Goal: Information Seeking & Learning: Check status

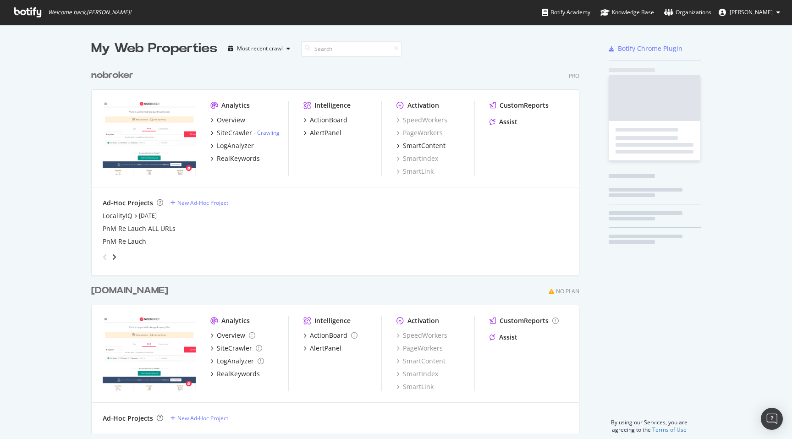
scroll to position [376, 496]
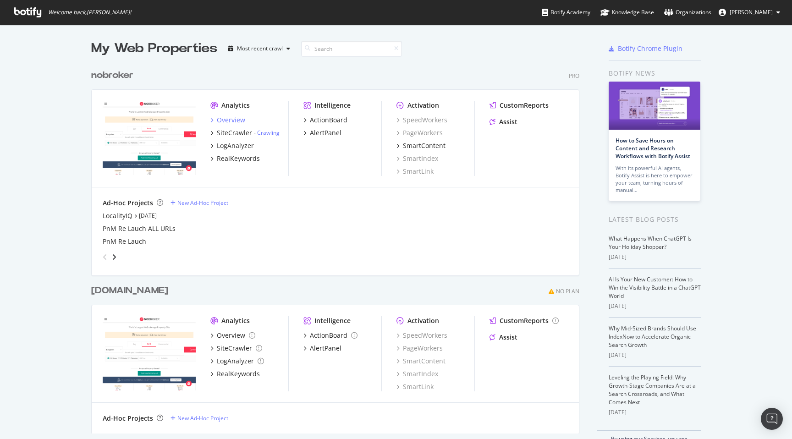
click at [236, 119] on div "Overview" at bounding box center [231, 120] width 28 height 9
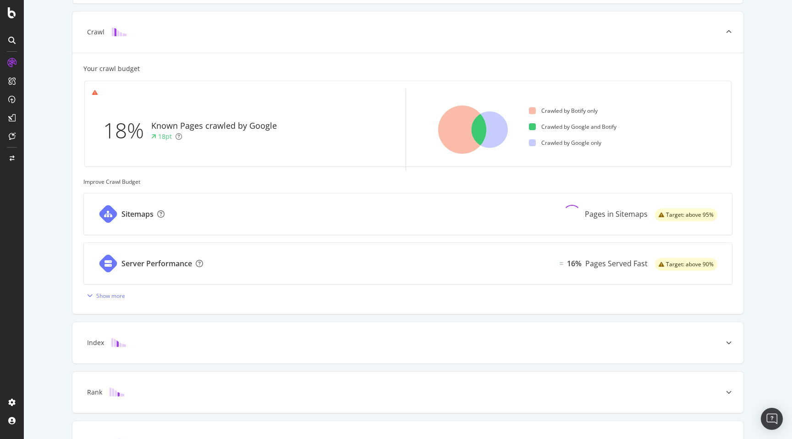
scroll to position [301, 0]
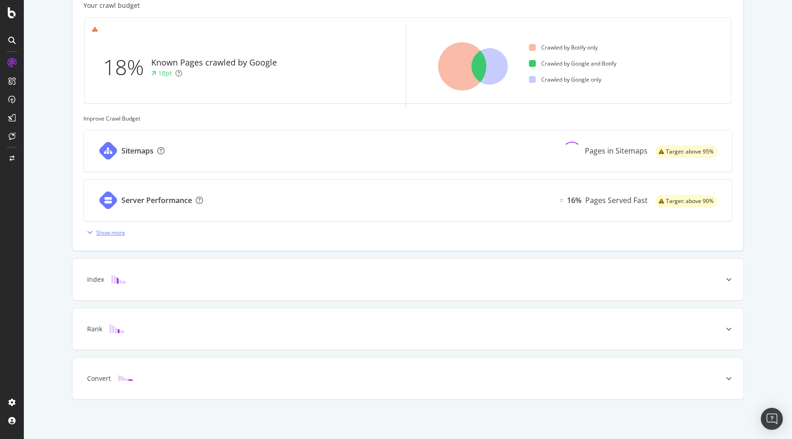
click at [100, 226] on div "Show more" at bounding box center [104, 233] width 42 height 14
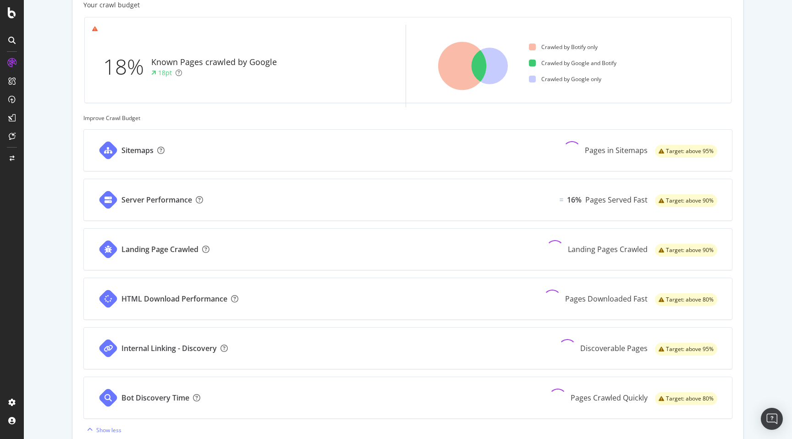
click at [154, 250] on div "Landing Page Crawled" at bounding box center [159, 249] width 77 height 11
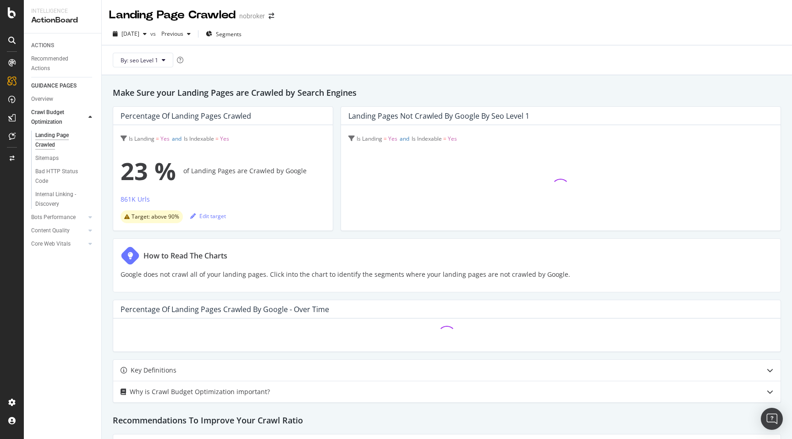
click at [106, 222] on div "Make Sure your Landing Pages are Crawled by Search Engines Percentage of Landin…" at bounding box center [447, 427] width 690 height 704
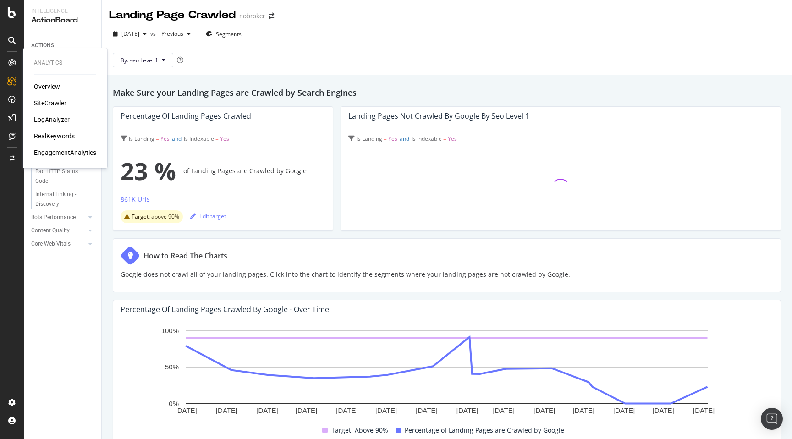
click at [48, 102] on div "SiteCrawler" at bounding box center [50, 103] width 33 height 9
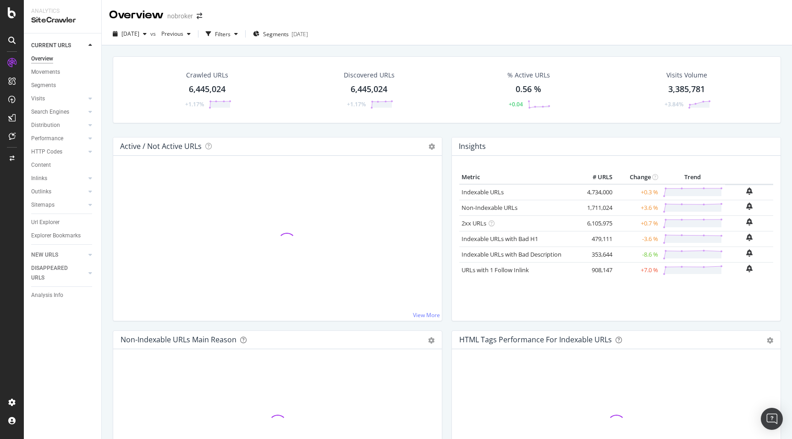
click at [105, 128] on div "Crawled URLs 6,445,024 +1.17% Discovered URLs 6,445,024 +1.17% % Active URLs 0.…" at bounding box center [447, 264] width 690 height 439
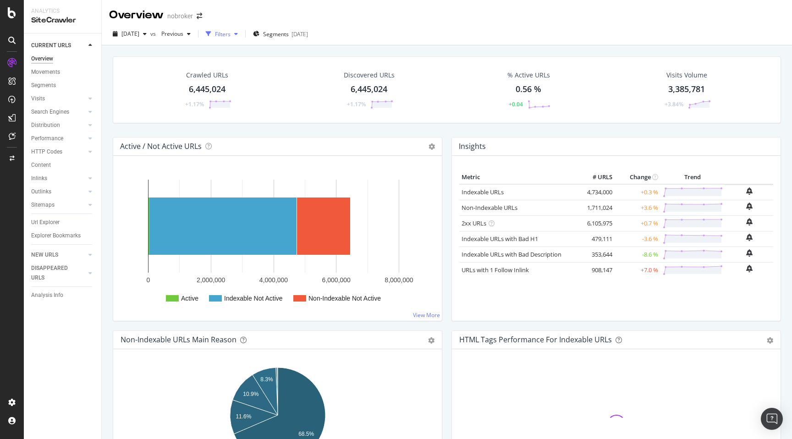
click at [231, 32] on div "Filters" at bounding box center [223, 34] width 16 height 8
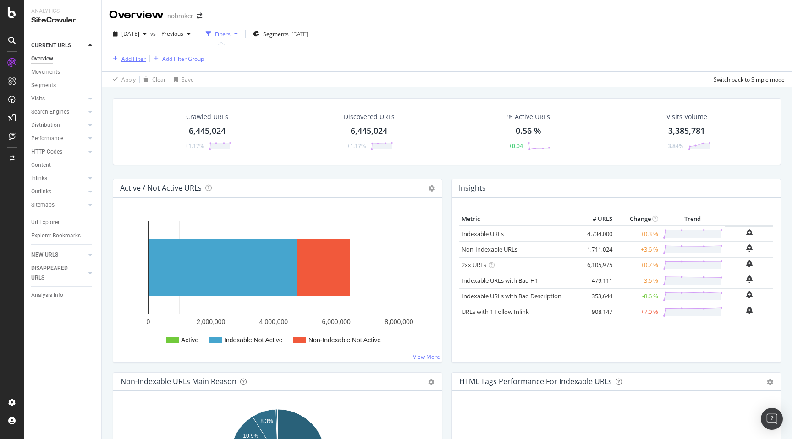
click at [132, 57] on div "Add Filter" at bounding box center [133, 59] width 24 height 8
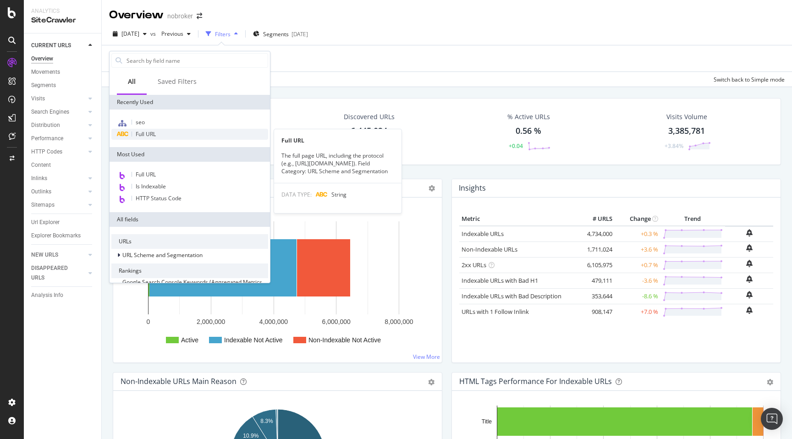
click at [148, 137] on span "Full URL" at bounding box center [146, 134] width 20 height 8
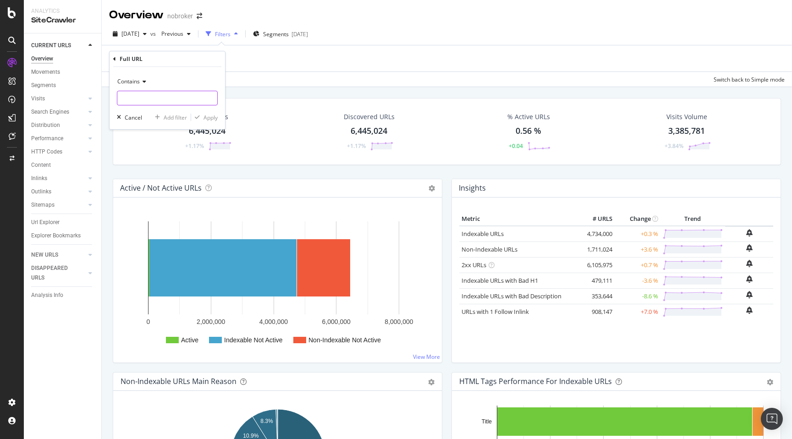
click at [137, 101] on input "text" at bounding box center [167, 98] width 100 height 15
type input "/house-for-rent|"
click at [127, 84] on span "Contains" at bounding box center [128, 81] width 22 height 8
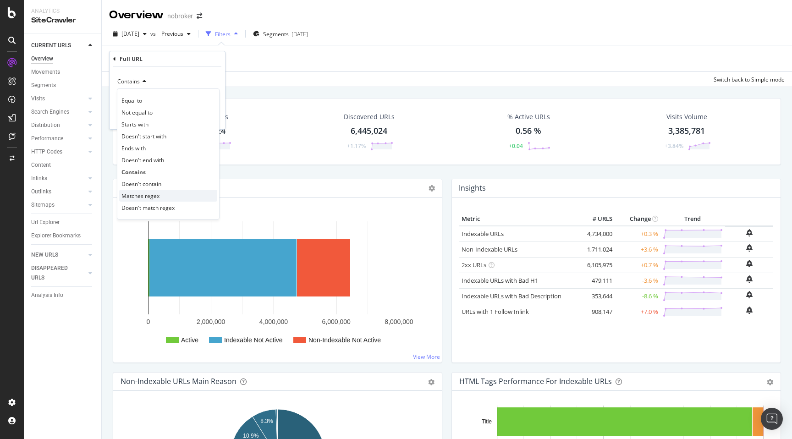
click at [146, 191] on div "Matches regex" at bounding box center [168, 196] width 98 height 12
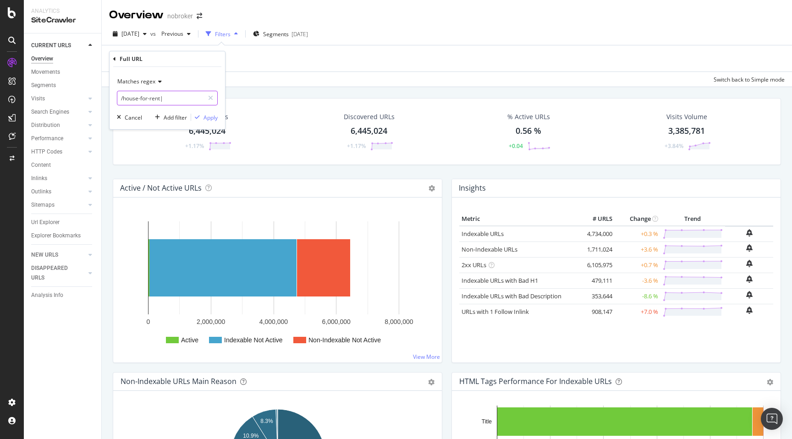
click at [169, 97] on input "/house-for-rent|" at bounding box center [160, 98] width 87 height 15
paste input "/house-for-rent|"
click at [161, 97] on input "/house-for-rent|/house-for-rent|" at bounding box center [160, 98] width 87 height 15
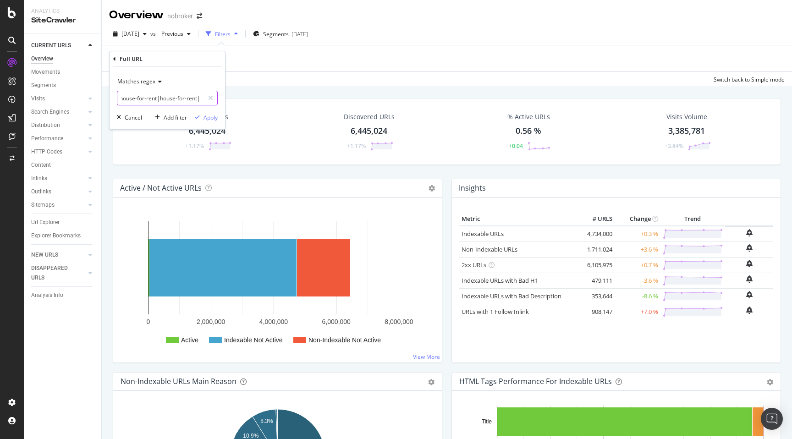
scroll to position [0, 3]
type input "/house-for-rent|bhk-house-for-rent|"
click at [212, 116] on div "Apply" at bounding box center [211, 118] width 14 height 8
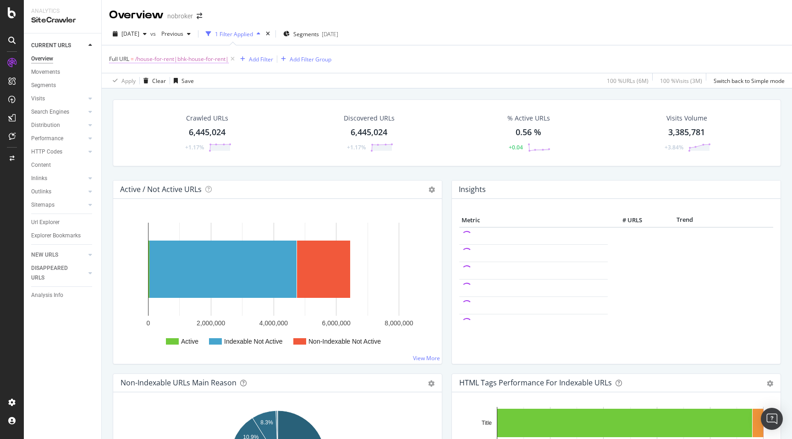
click at [195, 58] on span "/house-for-rent|bhk-house-for-rent|" at bounding box center [182, 59] width 94 height 13
click at [164, 98] on input "/house-for-rent|bhk-house-for-rent|" at bounding box center [160, 97] width 87 height 15
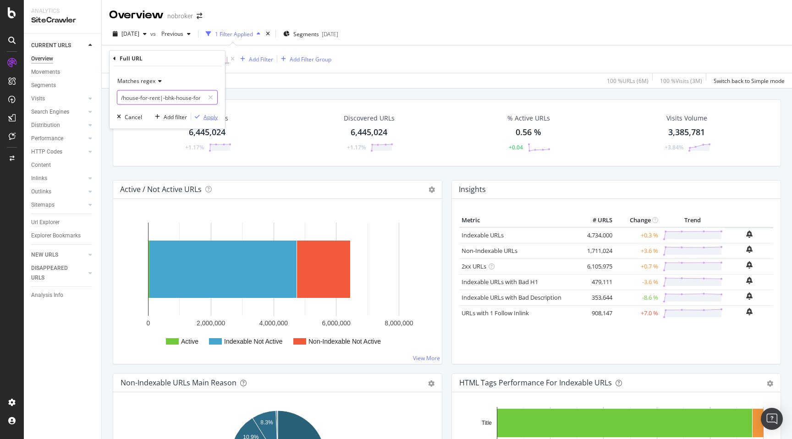
type input "/house-for-rent|-bhk-house-for-rent|"
click at [210, 118] on div "Apply" at bounding box center [211, 117] width 14 height 8
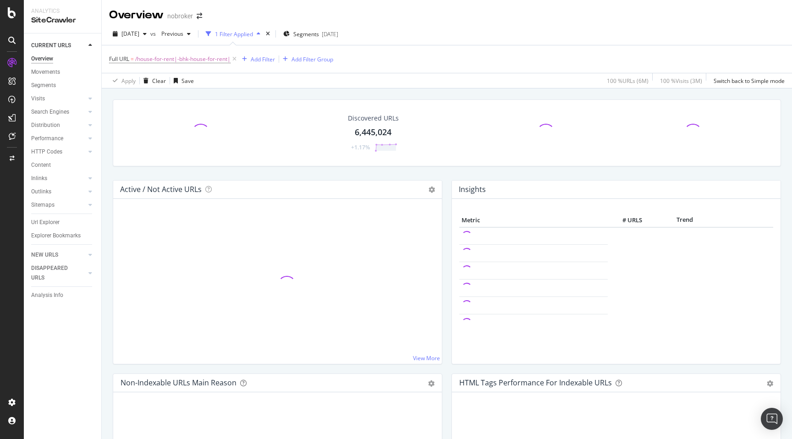
click at [107, 191] on div "Discovered URLs 6,445,024 +1.17% Active / Not Active URLs Chart (by Value) Char…" at bounding box center [447, 307] width 690 height 439
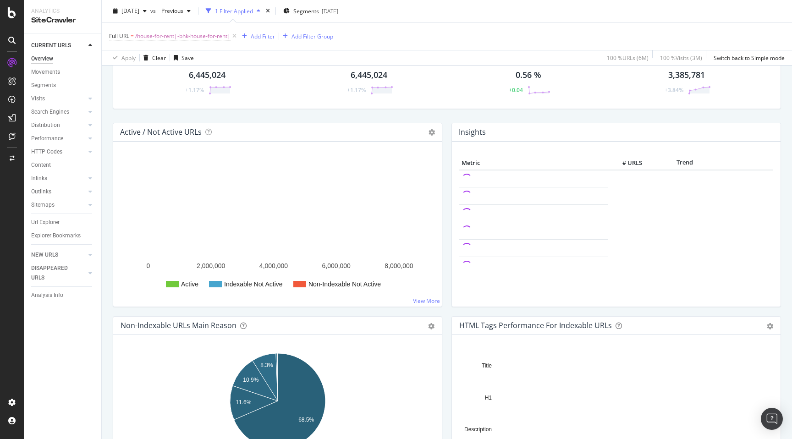
scroll to position [98, 0]
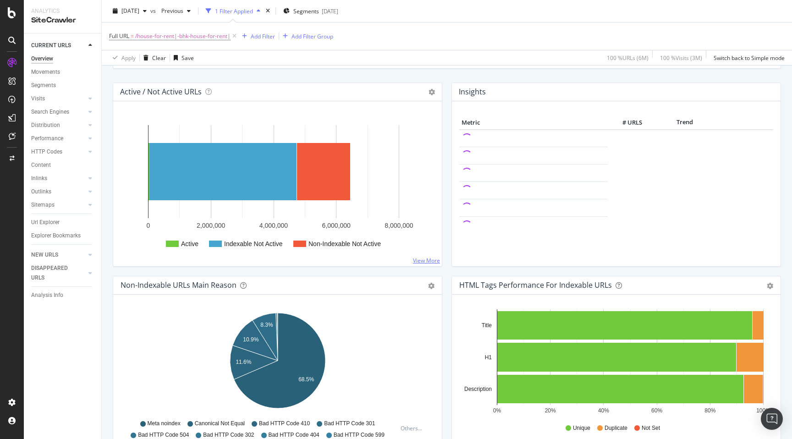
click at [431, 258] on link "View More" at bounding box center [426, 261] width 27 height 8
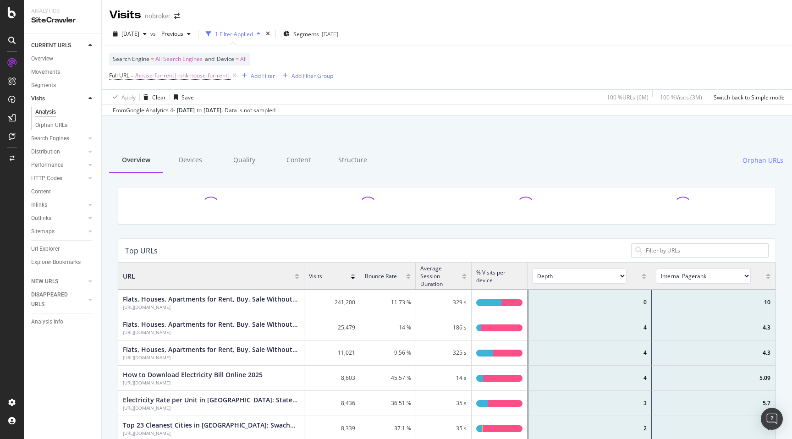
scroll to position [275, 657]
click at [147, 76] on span "/house-for-rent|-bhk-house-for-rent|" at bounding box center [182, 75] width 95 height 13
click at [111, 200] on div at bounding box center [447, 212] width 672 height 51
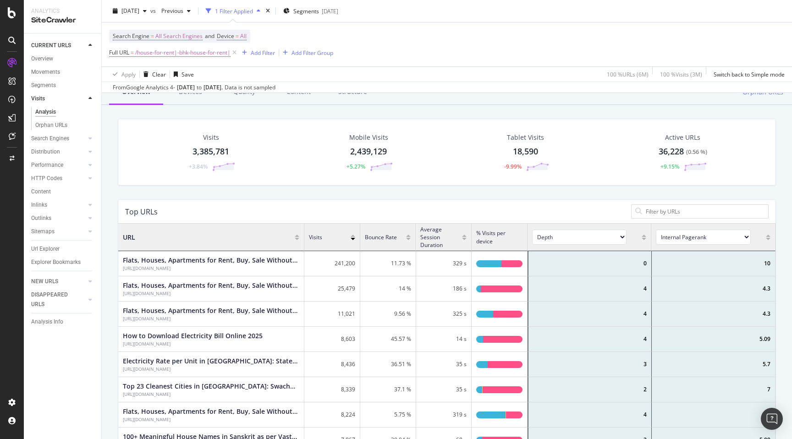
scroll to position [0, 0]
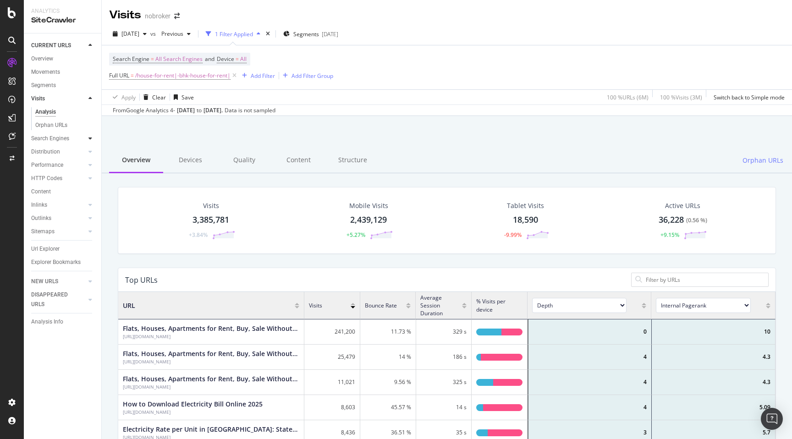
click at [91, 138] on icon at bounding box center [90, 139] width 4 height 6
click at [48, 57] on div "Overview" at bounding box center [42, 59] width 22 height 10
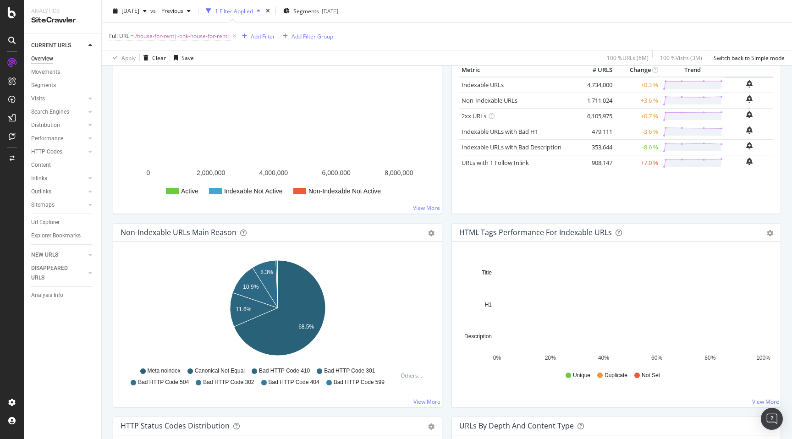
scroll to position [158, 0]
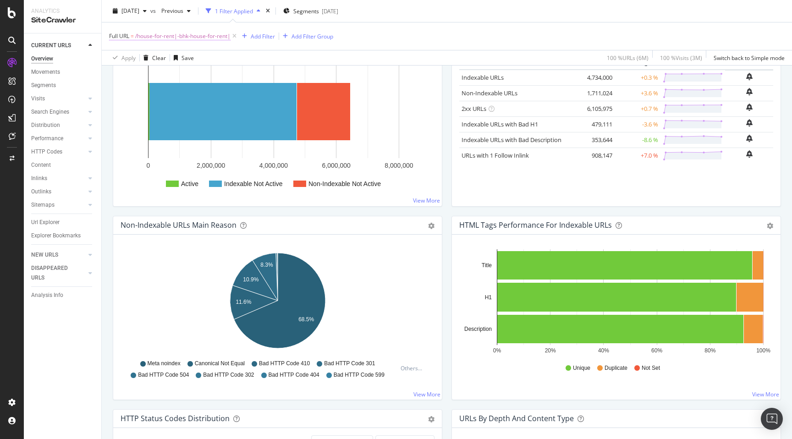
click at [191, 34] on span "/house-for-rent|-bhk-house-for-rent|" at bounding box center [182, 36] width 95 height 13
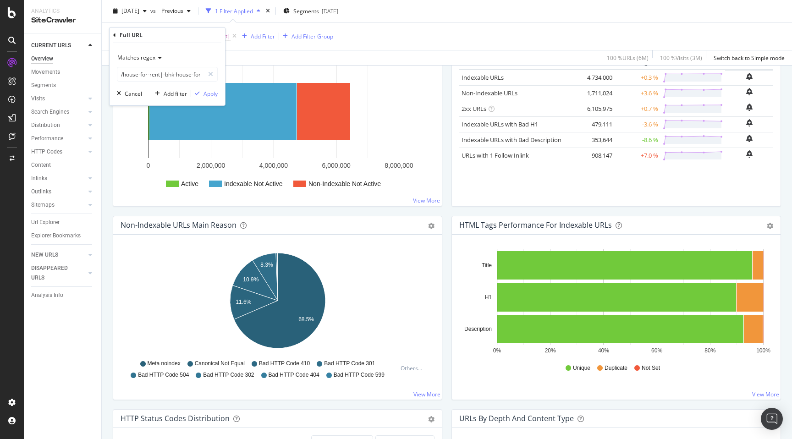
click at [108, 193] on div "Crawled URLs 6,445,024 +1.17% Discovered URLs 6,445,024 +1.17% % Active URLs 0.…" at bounding box center [447, 150] width 690 height 439
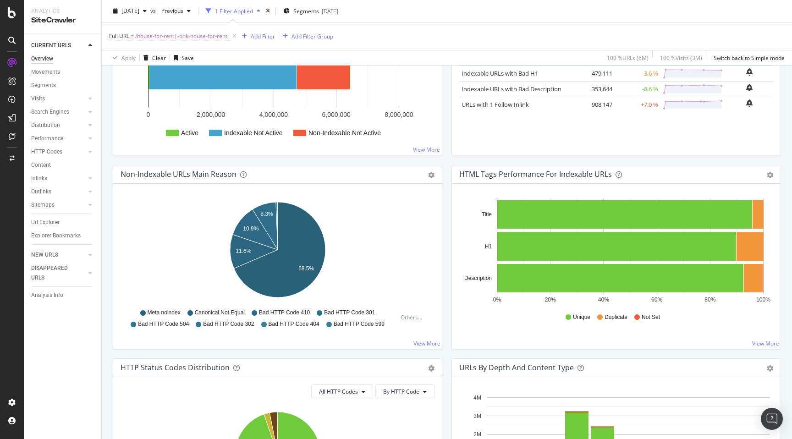
scroll to position [0, 0]
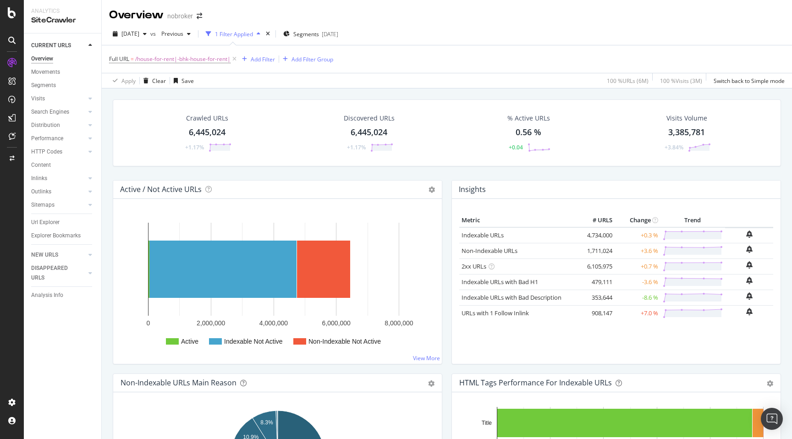
click at [205, 128] on div "6,445,024" at bounding box center [207, 133] width 37 height 12
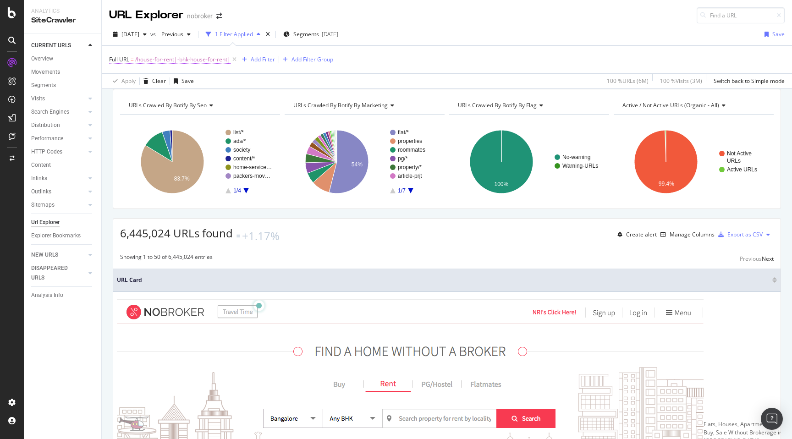
click at [183, 65] on span "/house-for-rent|-bhk-house-for-rent|" at bounding box center [182, 59] width 95 height 13
click at [177, 99] on input "/house-for-rent|-bhk-house-for-rent|" at bounding box center [160, 97] width 87 height 15
type input "house-for-rent|-bhk-house-for-rent"
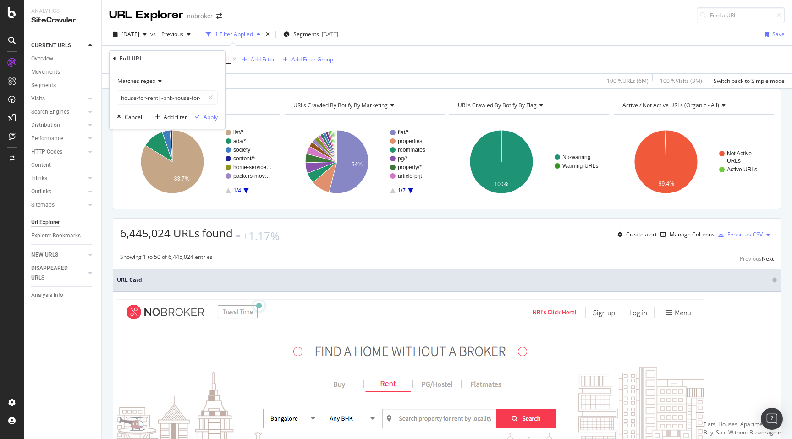
click at [213, 115] on div "Apply" at bounding box center [211, 117] width 14 height 8
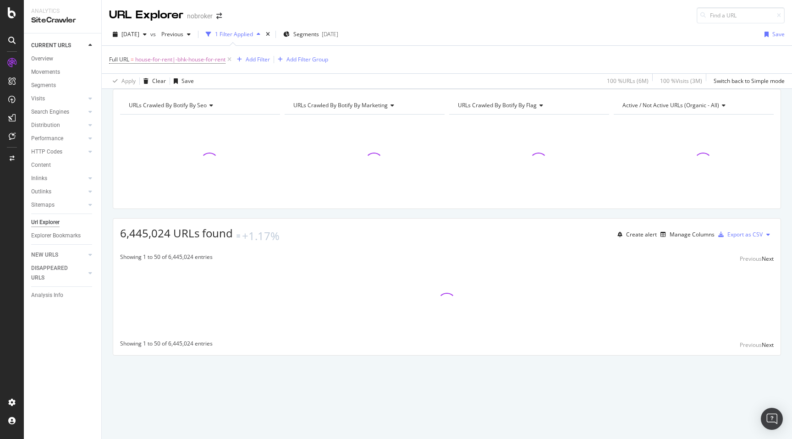
click at [105, 168] on div "URLs Crawled By Botify By seo Chart (by Value) Table Expand Export as CSV Expor…" at bounding box center [447, 238] width 690 height 299
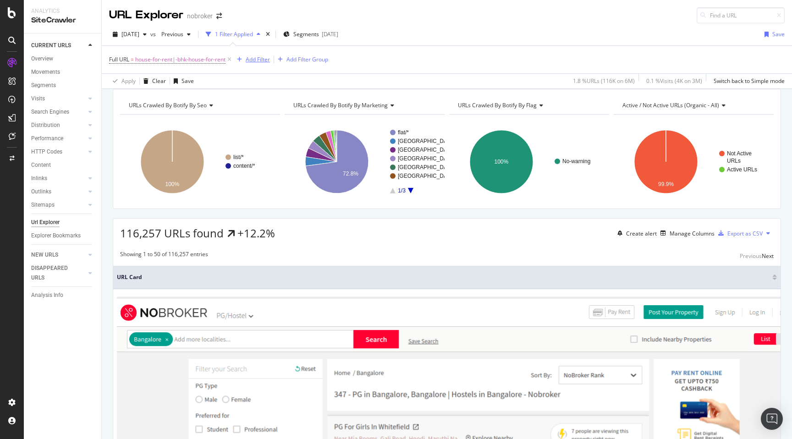
click at [259, 58] on div "Add Filter" at bounding box center [258, 59] width 24 height 8
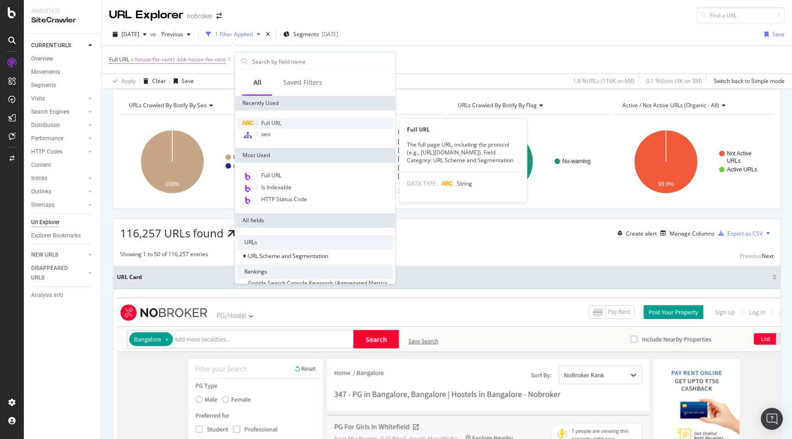
click at [278, 121] on span "Full URL" at bounding box center [271, 123] width 20 height 8
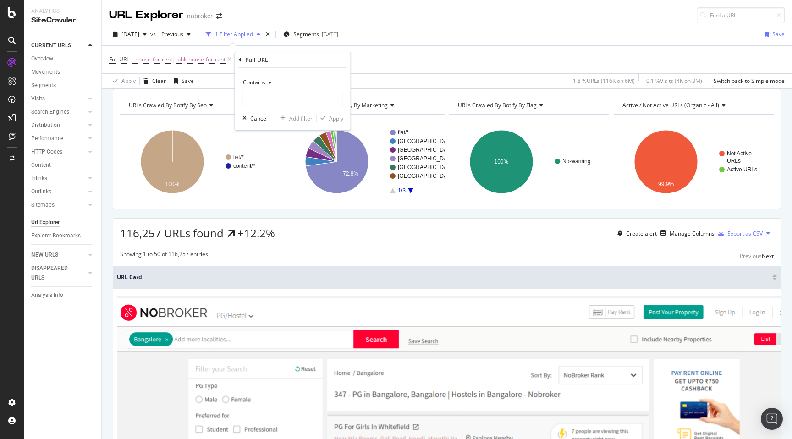
click at [262, 82] on span "Contains" at bounding box center [254, 82] width 22 height 8
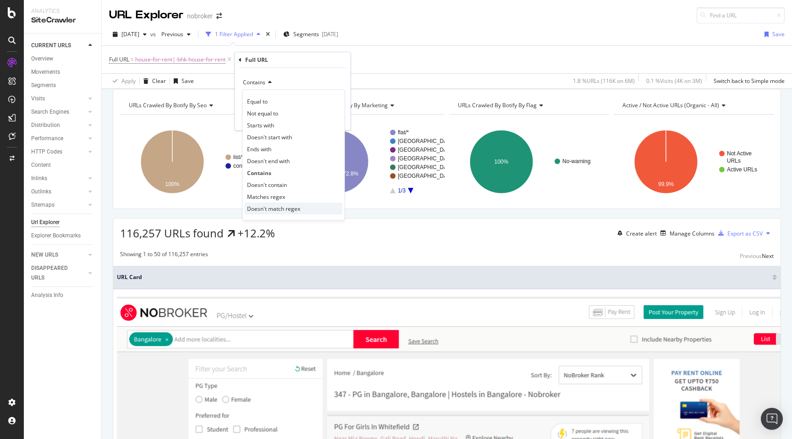
click at [274, 206] on span "Doesn't match regex" at bounding box center [273, 209] width 53 height 8
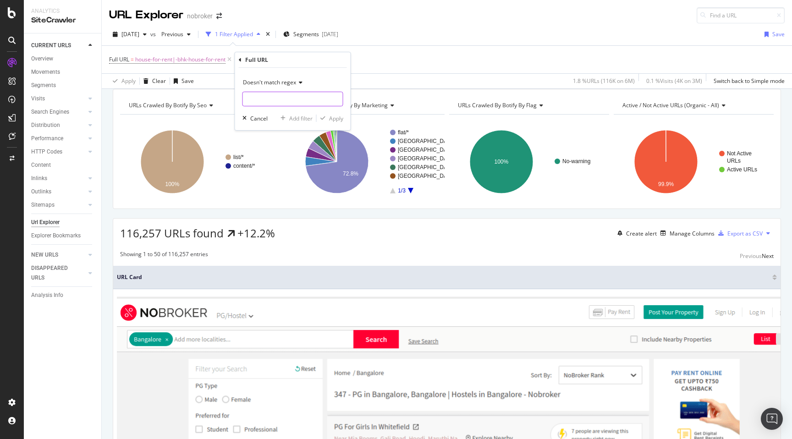
click at [270, 103] on input "text" at bounding box center [293, 99] width 100 height 15
type input "[GEOGRAPHIC_DATA]|[GEOGRAPHIC_DATA]|[GEOGRAPHIC_DATA]|[GEOGRAPHIC_DATA]|[GEOGRA…"
click at [332, 118] on div "Apply" at bounding box center [336, 119] width 14 height 8
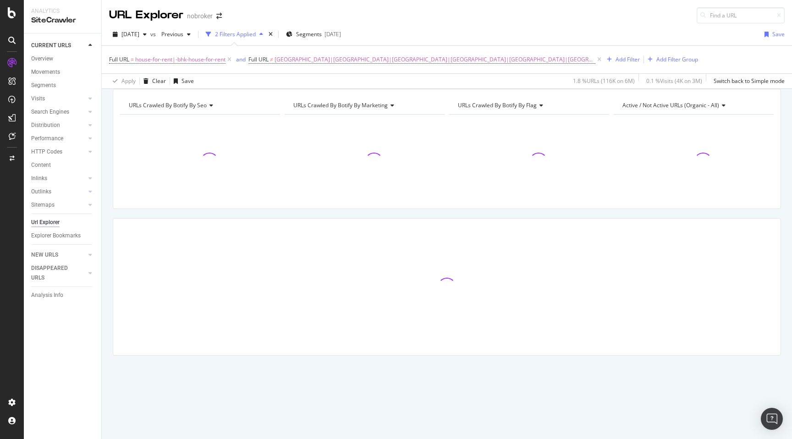
click at [108, 157] on div "URLs Crawled By Botify By seo Chart (by Value) Table Expand Export as CSV Expor…" at bounding box center [447, 238] width 690 height 299
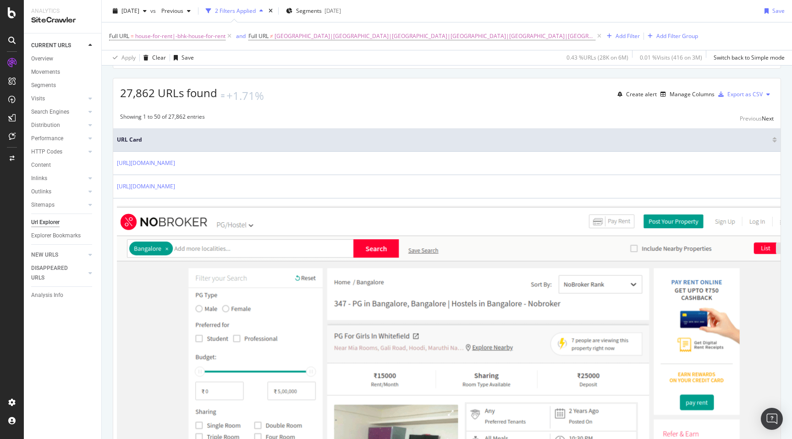
scroll to position [146, 0]
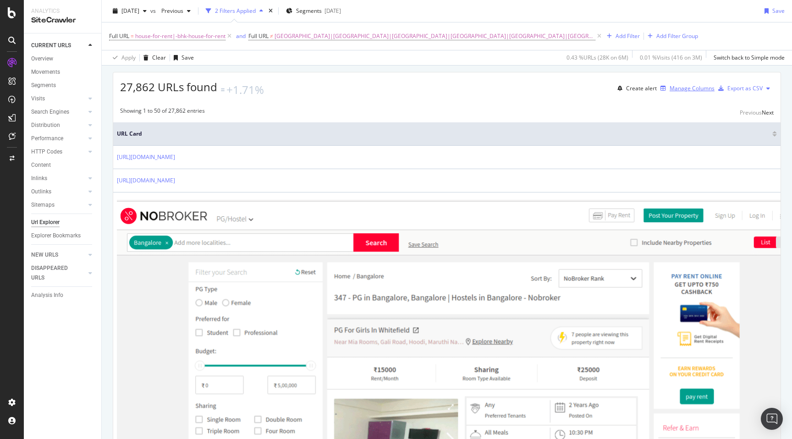
click at [674, 92] on div "Manage Columns" at bounding box center [692, 88] width 45 height 8
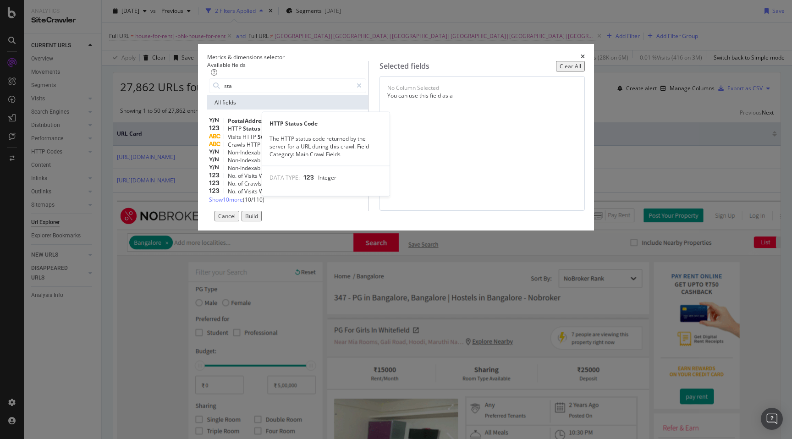
type input "sta"
click at [281, 132] on div "HTTP Status Code" at bounding box center [287, 129] width 157 height 8
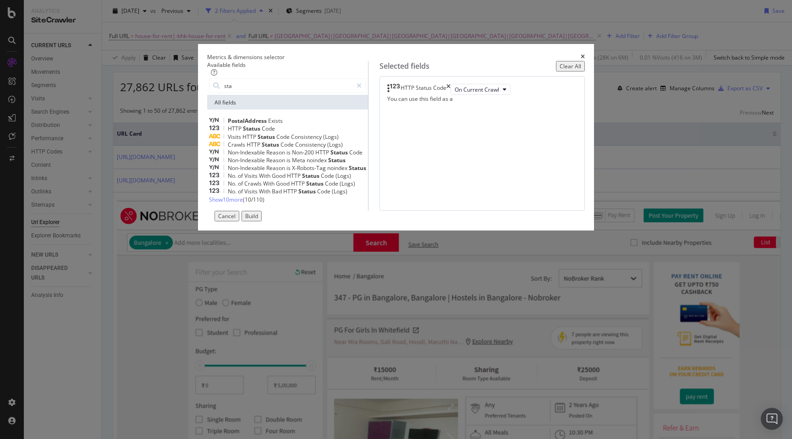
click at [258, 220] on div "Build" at bounding box center [251, 216] width 13 height 8
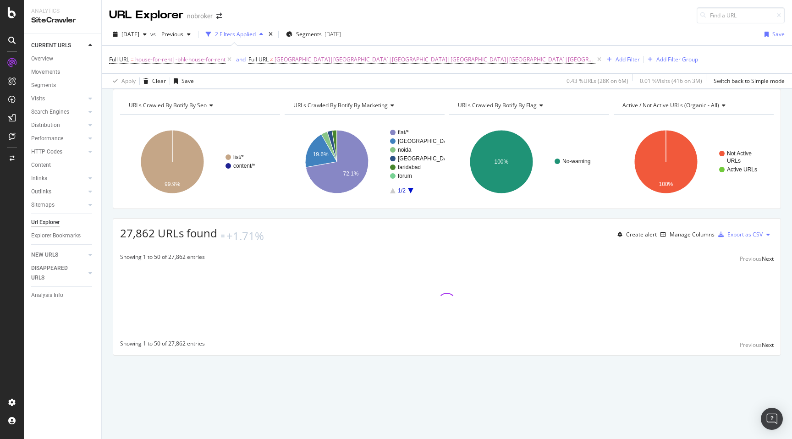
click at [109, 267] on div "URLs Crawled By Botify By seo Chart (by Value) Table Expand Export as CSV Expor…" at bounding box center [447, 238] width 690 height 299
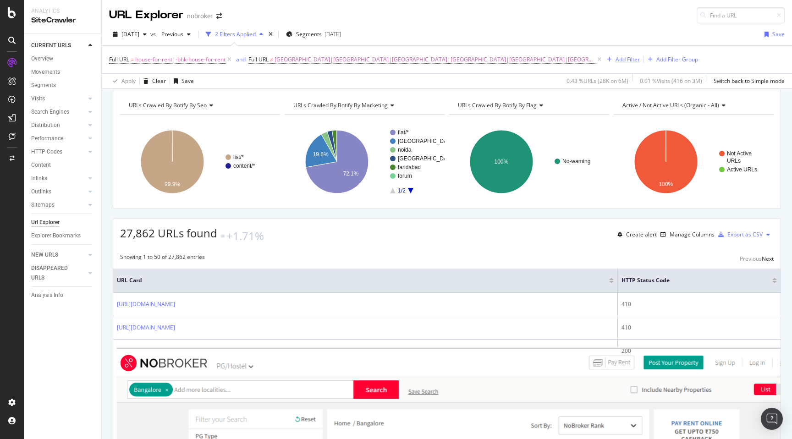
click at [616, 58] on div "Add Filter" at bounding box center [628, 59] width 24 height 8
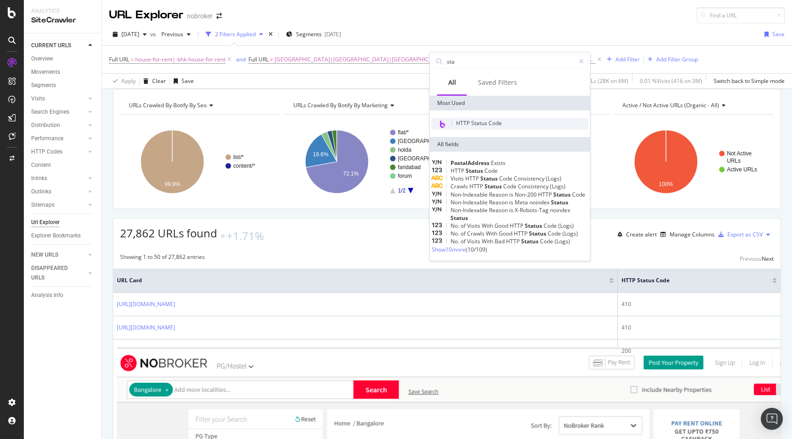
type input "sta"
click at [472, 118] on div "HTTP Status Code" at bounding box center [510, 124] width 157 height 12
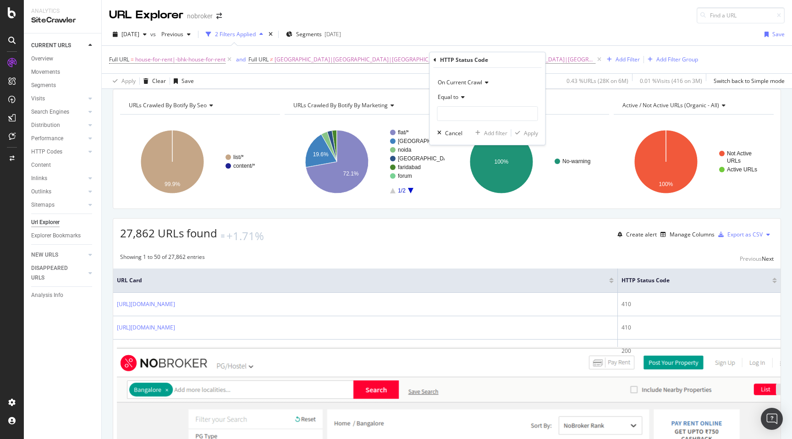
click at [459, 96] on icon at bounding box center [461, 97] width 6 height 6
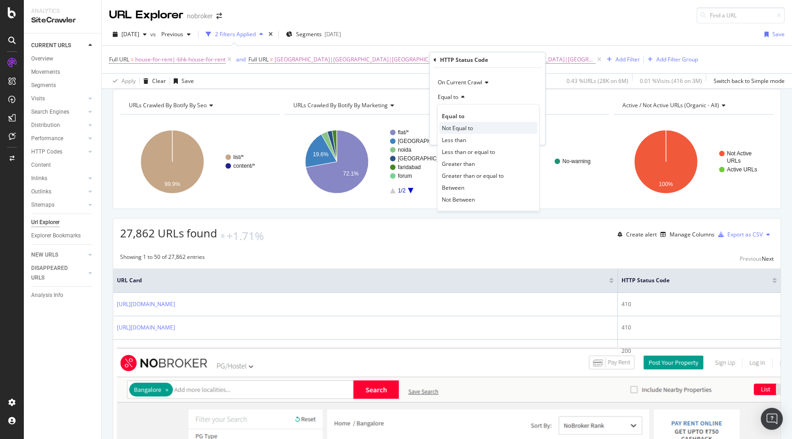
click at [458, 130] on span "Not Equal to" at bounding box center [457, 128] width 31 height 8
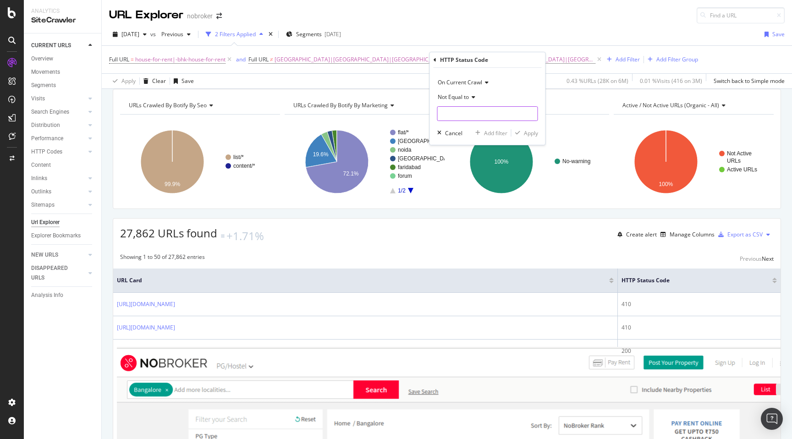
click at [455, 111] on input "number" at bounding box center [487, 113] width 101 height 15
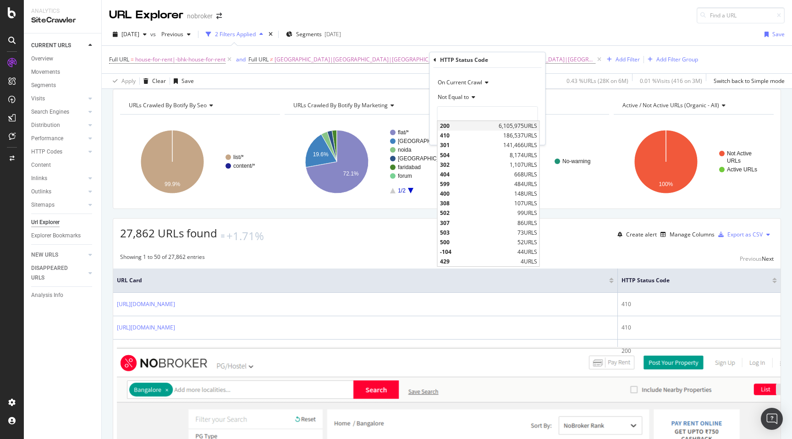
click at [455, 123] on span "200" at bounding box center [468, 126] width 56 height 8
type input "200"
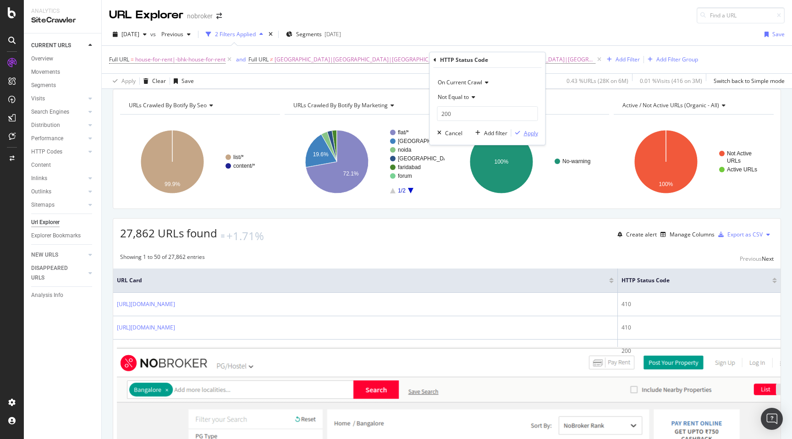
click at [522, 132] on div "button" at bounding box center [518, 133] width 12 height 6
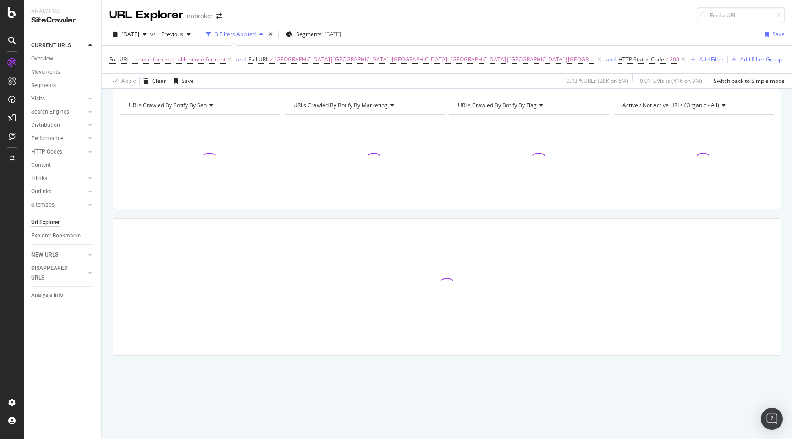
click at [105, 237] on div "URLs Crawled By Botify By seo Chart (by Value) Table Expand Export as CSV Expor…" at bounding box center [447, 238] width 690 height 299
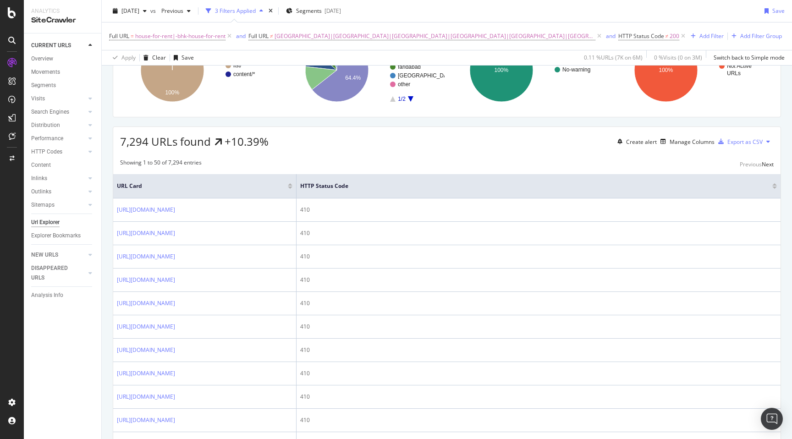
scroll to position [96, 0]
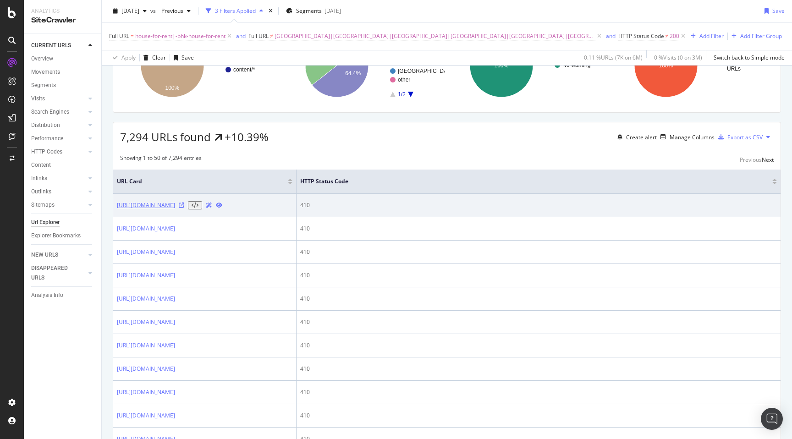
drag, startPoint x: 115, startPoint y: 215, endPoint x: 161, endPoint y: 226, distance: 48.1
click at [161, 217] on td "[URL][DOMAIN_NAME]" at bounding box center [204, 205] width 183 height 23
copy link "[URL][DOMAIN_NAME]"
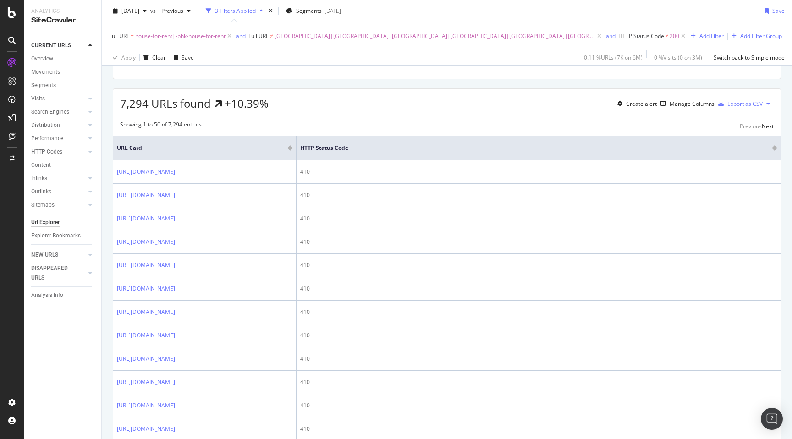
scroll to position [130, 0]
click at [140, 110] on span "7,294 URLs found" at bounding box center [165, 102] width 91 height 15
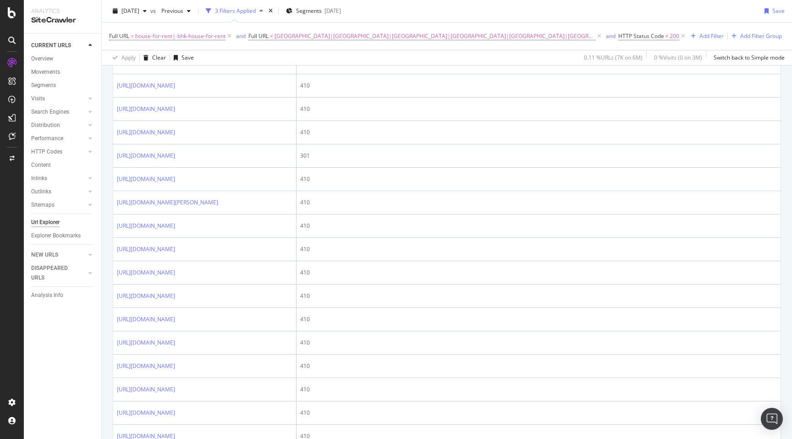
scroll to position [524, 0]
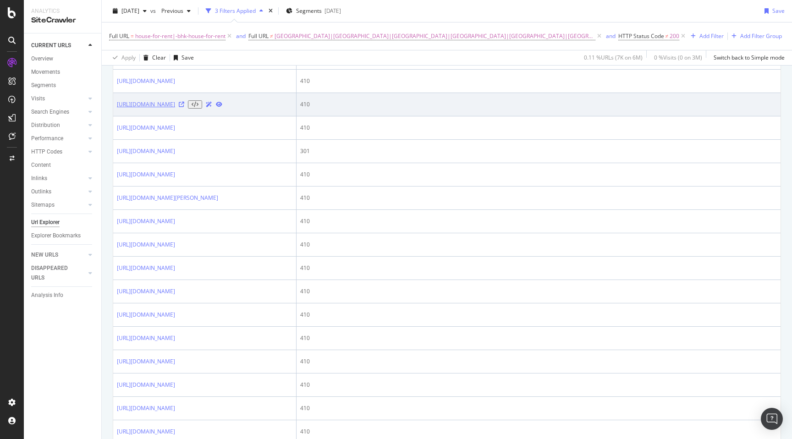
drag, startPoint x: 115, startPoint y: 254, endPoint x: 166, endPoint y: 267, distance: 53.2
click at [166, 116] on td "[URL][DOMAIN_NAME]" at bounding box center [204, 104] width 183 height 23
copy link "[URL][DOMAIN_NAME]"
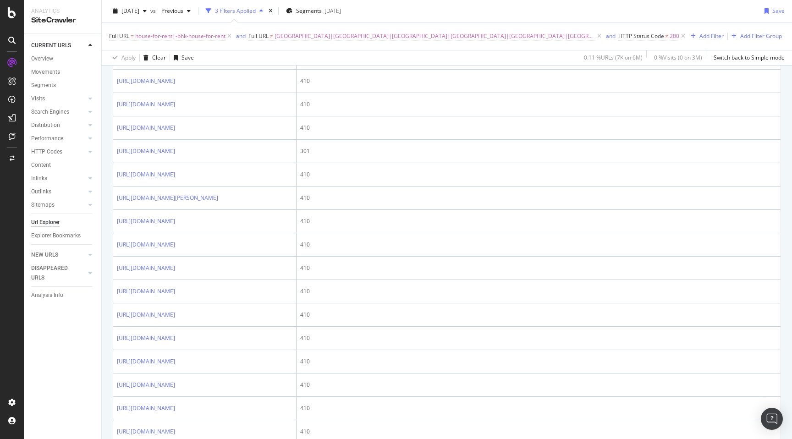
click at [106, 310] on div "URLs Crawled By Botify By seo Chart (by Value) Table Expand Export as CSV Expor…" at bounding box center [447, 275] width 690 height 1423
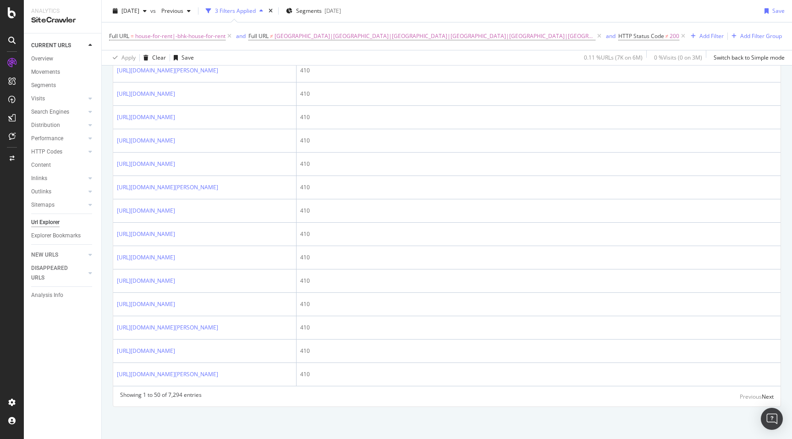
scroll to position [1589, 0]
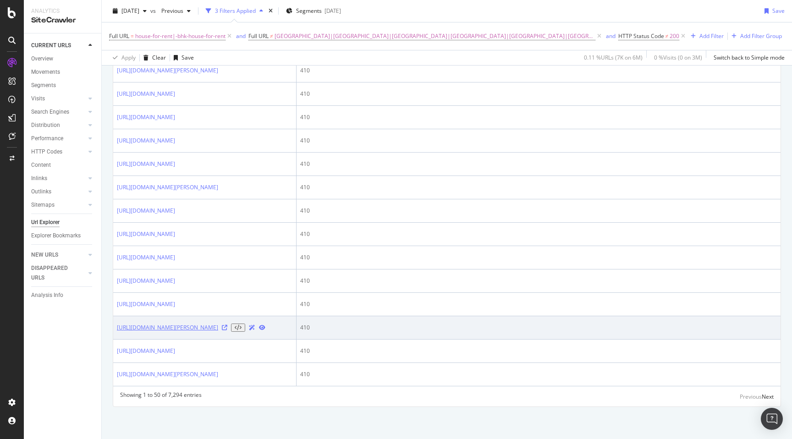
drag, startPoint x: 113, startPoint y: 296, endPoint x: 183, endPoint y: 308, distance: 71.2
click at [183, 324] on link "[URL][DOMAIN_NAME][PERSON_NAME]" at bounding box center [167, 328] width 101 height 8
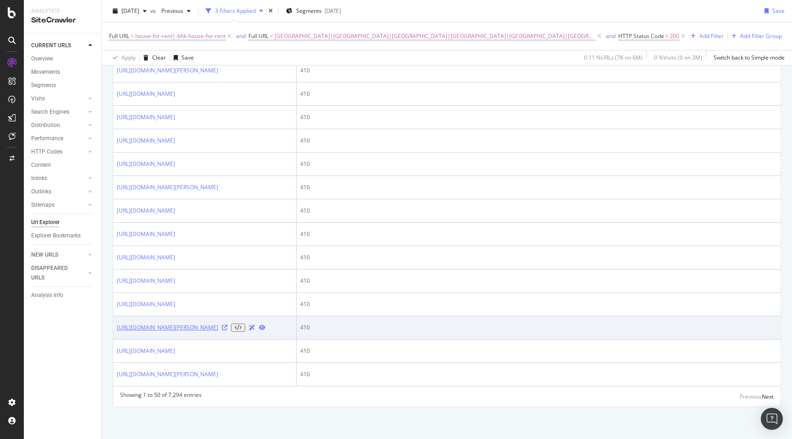
drag, startPoint x: 115, startPoint y: 296, endPoint x: 180, endPoint y: 309, distance: 66.4
click at [180, 316] on td "[URL][DOMAIN_NAME][PERSON_NAME]" at bounding box center [204, 327] width 183 height 23
copy link "[URL][DOMAIN_NAME][PERSON_NAME]"
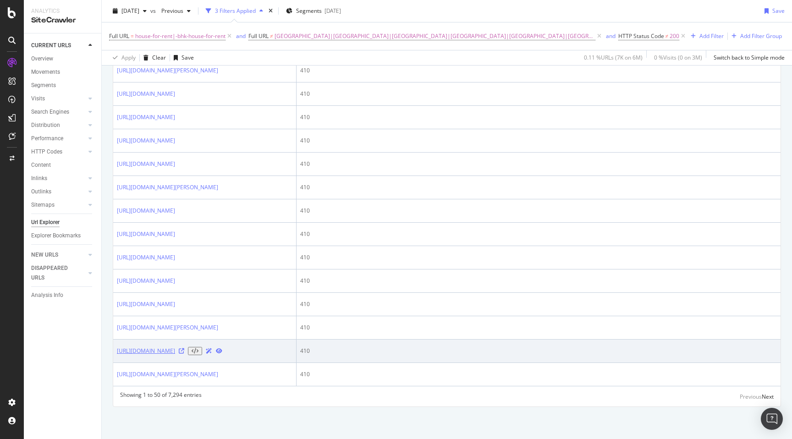
drag, startPoint x: 115, startPoint y: 328, endPoint x: 166, endPoint y: 340, distance: 52.6
click at [166, 340] on td "[URL][DOMAIN_NAME]" at bounding box center [204, 351] width 183 height 23
copy link "[URL][DOMAIN_NAME]"
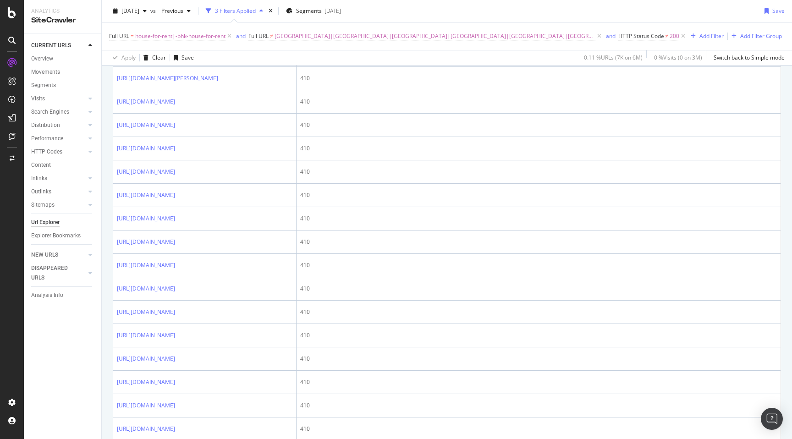
scroll to position [0, 0]
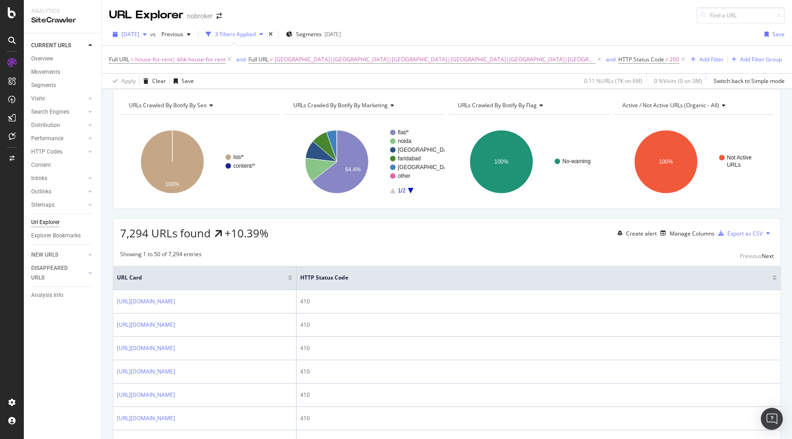
click at [139, 36] on span "[DATE]" at bounding box center [130, 34] width 18 height 8
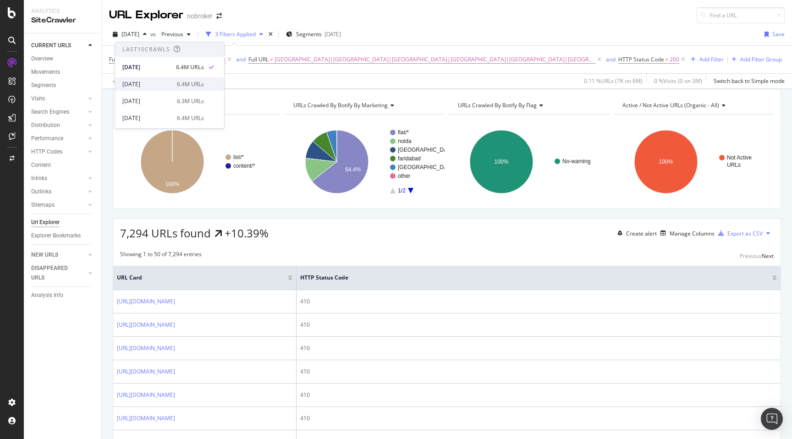
click at [153, 85] on div "[DATE]" at bounding box center [146, 84] width 49 height 8
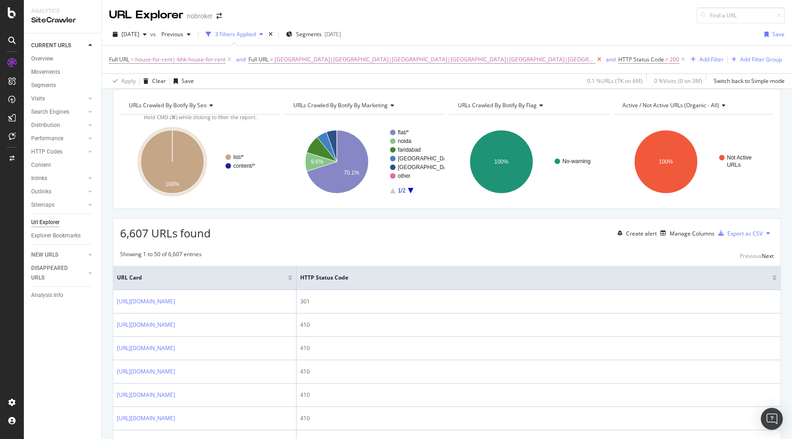
click at [596, 61] on icon at bounding box center [600, 59] width 8 height 9
